Goal: Find specific page/section: Find specific page/section

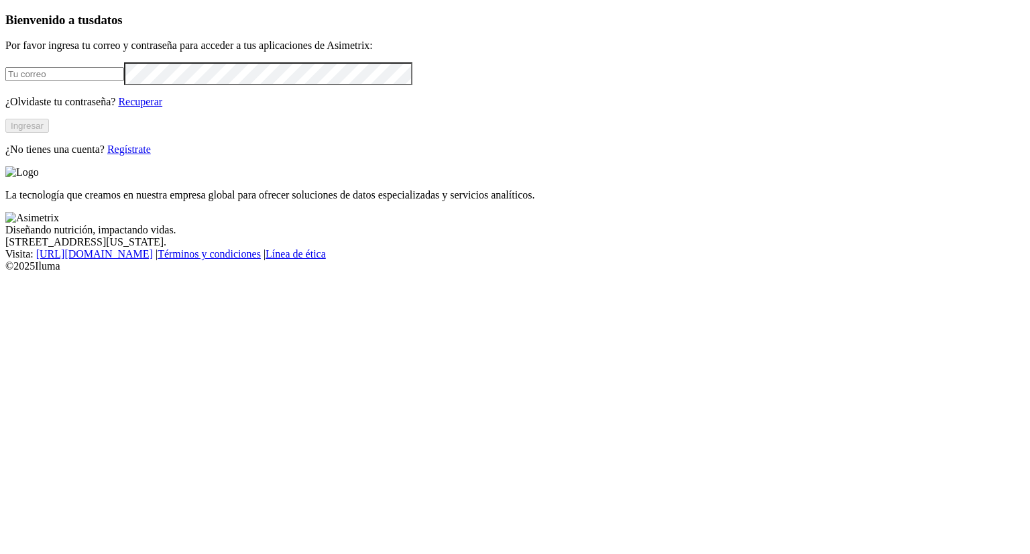
click at [115, 81] on input "email" at bounding box center [64, 74] width 119 height 14
type input "[PERSON_NAME][EMAIL_ADDRESS][PERSON_NAME][DOMAIN_NAME]"
click at [49, 133] on button "Ingresar" at bounding box center [27, 126] width 44 height 14
